Goal: Navigation & Orientation: Find specific page/section

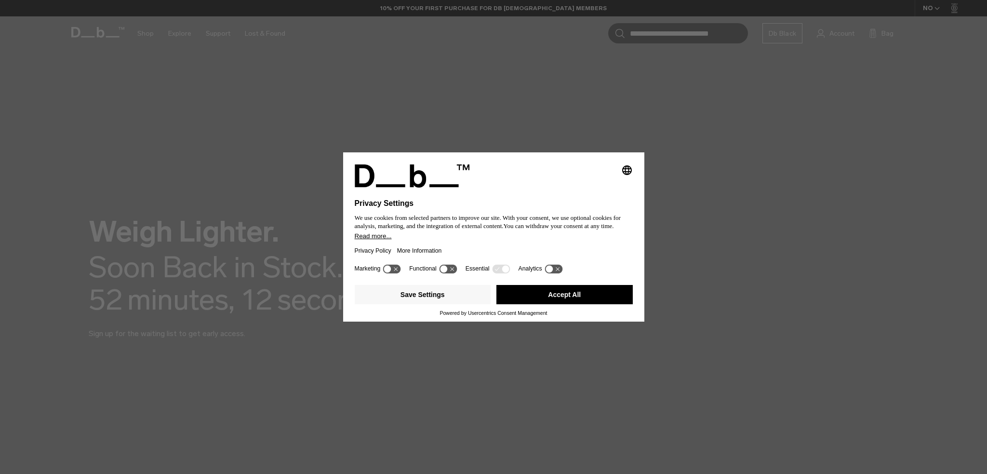
click at [566, 287] on button "Accept All" at bounding box center [564, 294] width 136 height 19
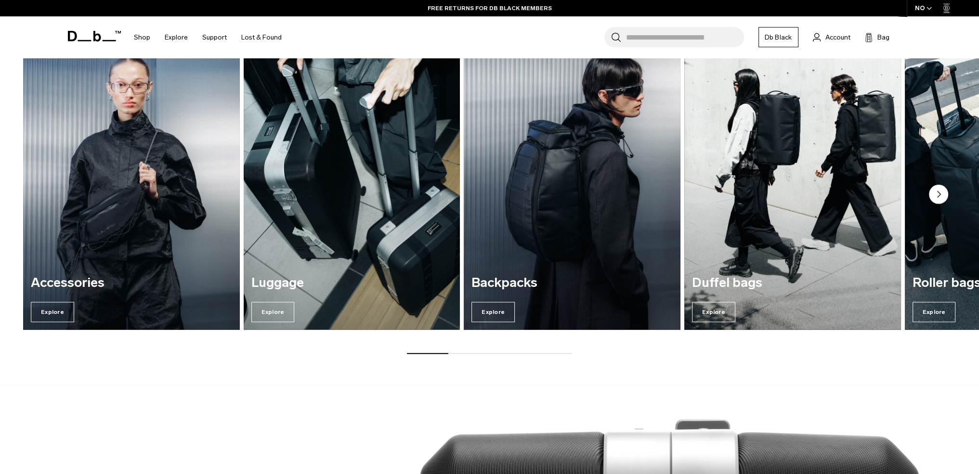
scroll to position [606, 0]
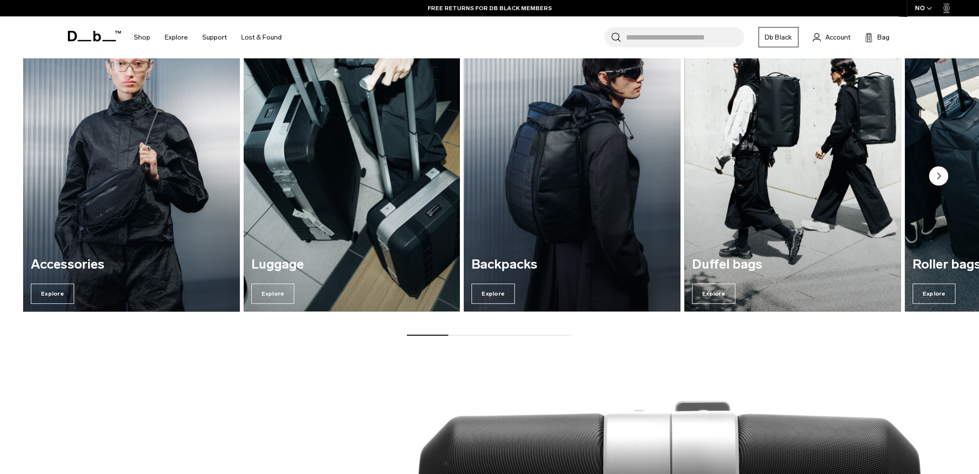
click at [111, 125] on img "1 / 7" at bounding box center [131, 164] width 223 height 301
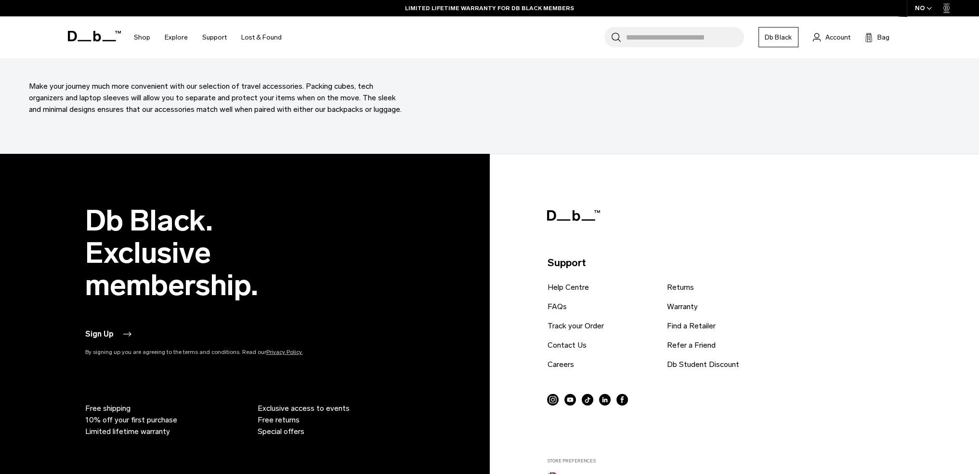
scroll to position [4176, 0]
